Goal: Information Seeking & Learning: Learn about a topic

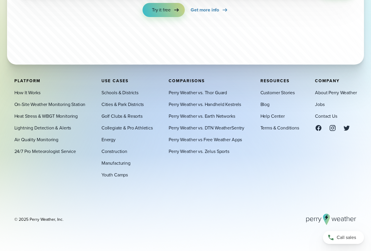
scroll to position [2065, 0]
